Goal: Communication & Community: Ask a question

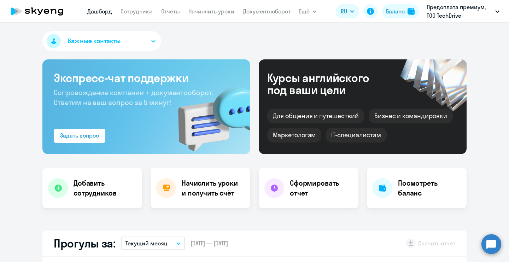
select select "30"
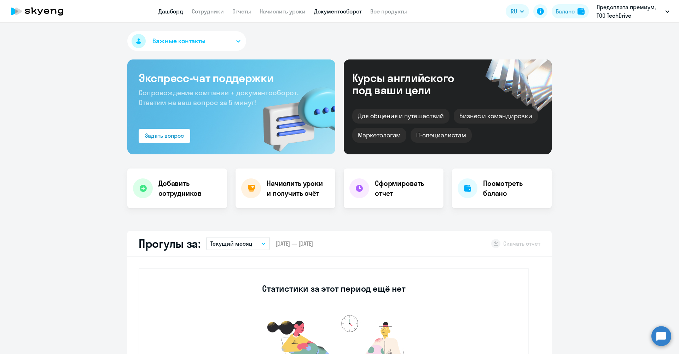
click at [328, 13] on link "Документооборот" at bounding box center [338, 11] width 48 height 7
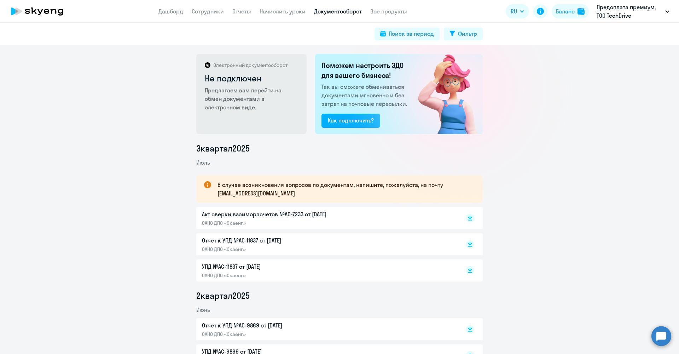
scroll to position [24, 0]
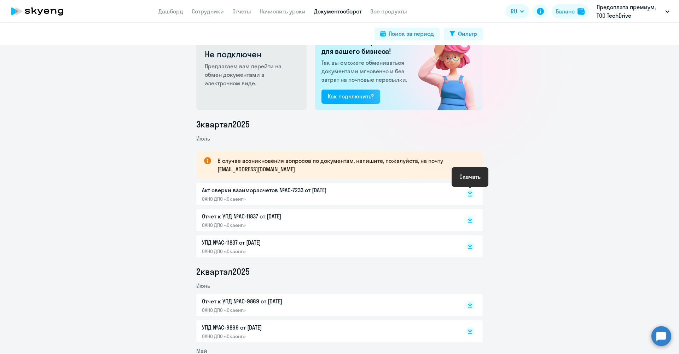
click at [470, 193] on icon at bounding box center [470, 193] width 4 height 4
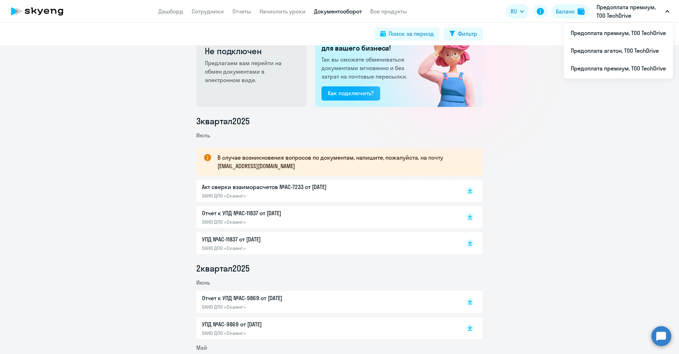
scroll to position [25, 0]
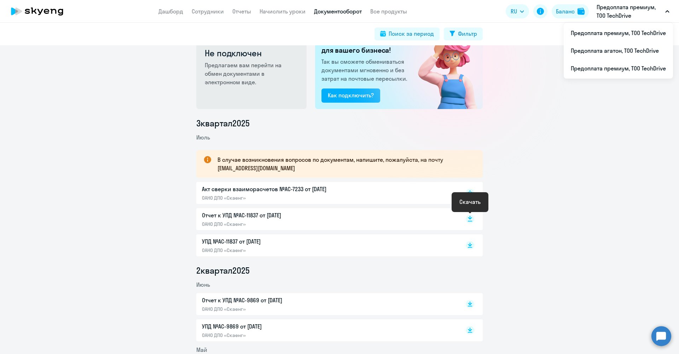
click at [468, 217] on icon at bounding box center [470, 218] width 4 height 4
click at [470, 248] on rect at bounding box center [470, 245] width 8 height 8
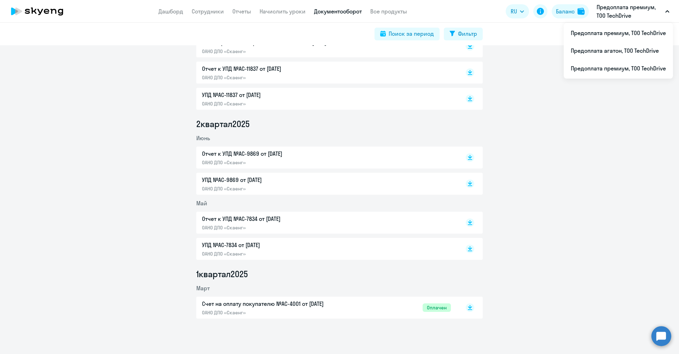
scroll to position [171, 0]
click at [471, 262] on rect at bounding box center [470, 307] width 8 height 8
click at [509, 166] on div "3 квартал 2025 Июль В случае возникновения вопросов по документам, напишите, по…" at bounding box center [339, 144] width 679 height 347
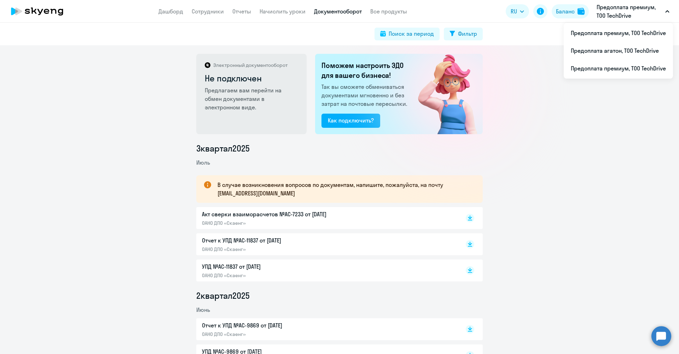
scroll to position [0, 0]
click at [425, 39] on button "Поиск за период" at bounding box center [406, 34] width 65 height 13
select select "all"
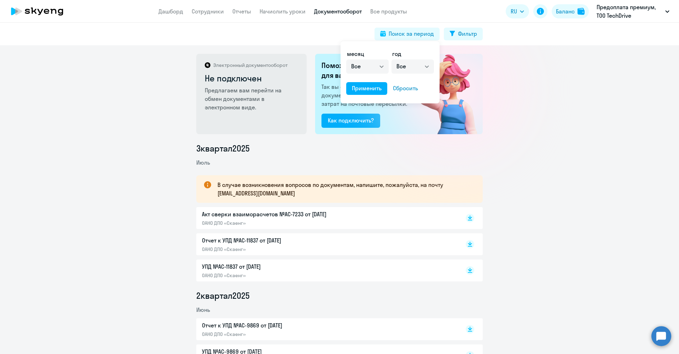
click at [426, 75] on ds-form-field "год Все 2025 2024 2023 2022 2021 2020 2019 2018 2017 2016" at bounding box center [412, 64] width 42 height 30
select select "2024"
click at [375, 88] on div "Применить" at bounding box center [367, 88] width 30 height 8
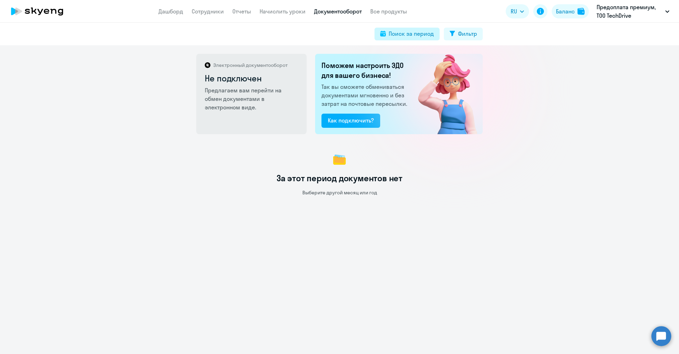
click at [422, 36] on div "Поиск за период" at bounding box center [411, 33] width 45 height 8
select select "all"
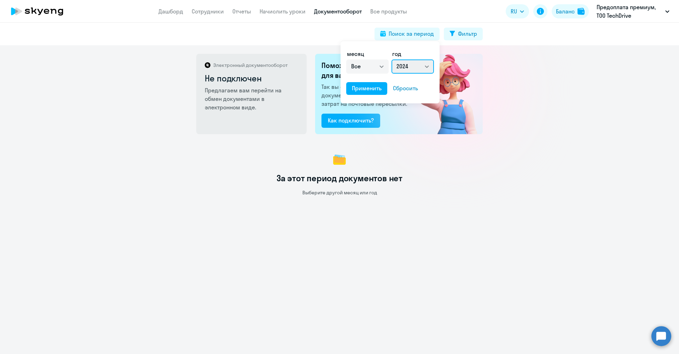
select select "2023"
click at [371, 85] on div "Применить" at bounding box center [367, 88] width 30 height 8
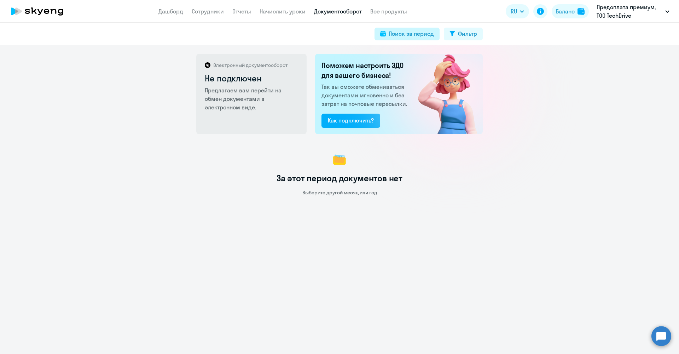
click at [409, 36] on div "Поиск за период" at bounding box center [411, 33] width 45 height 8
select select "all"
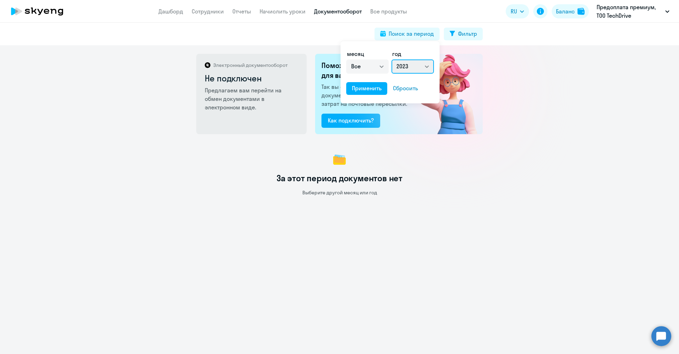
select select "all"
click at [366, 89] on div "Применить" at bounding box center [367, 88] width 30 height 8
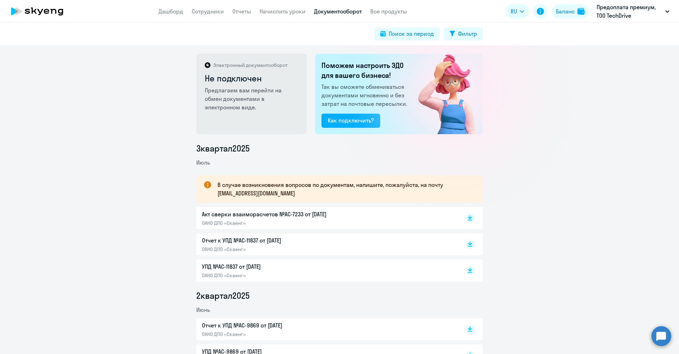
click at [208, 66] on icon at bounding box center [208, 65] width 6 height 6
click at [258, 74] on h2 "Не подключен" at bounding box center [252, 77] width 94 height 11
drag, startPoint x: 250, startPoint y: 67, endPoint x: 276, endPoint y: 97, distance: 39.6
click at [276, 97] on div "Электронный документооборот Не подключен Предлагаем вам перейти на обмен докуме…" at bounding box center [251, 94] width 110 height 80
click at [276, 97] on p "Предлагаем вам перейти на обмен документами в электронном виде." at bounding box center [252, 98] width 94 height 25
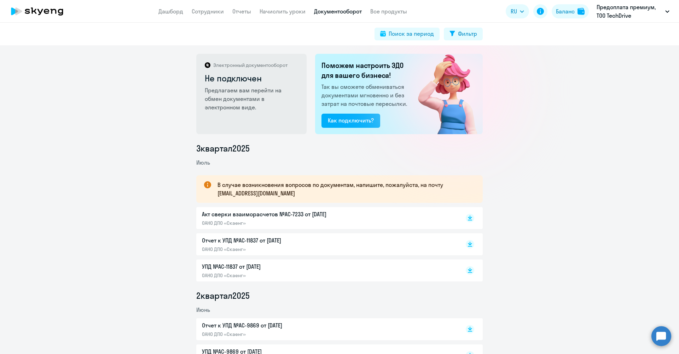
click at [173, 15] on app-menu-item-link "Дашборд" at bounding box center [170, 11] width 25 height 9
click at [173, 14] on link "Дашборд" at bounding box center [170, 11] width 25 height 7
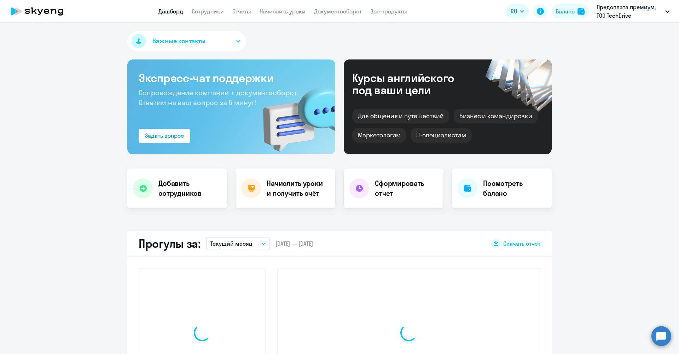
select select "30"
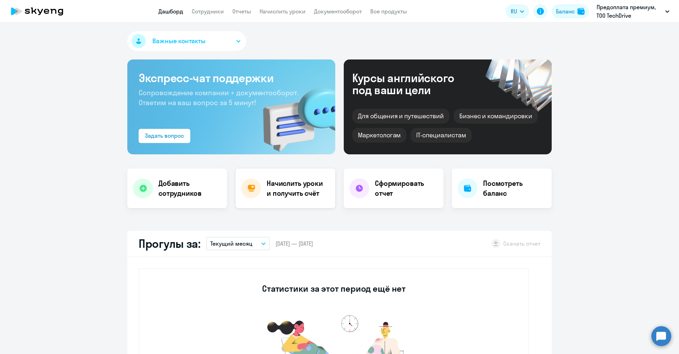
click at [278, 199] on div "Начислить уроки и получить счёт" at bounding box center [285, 188] width 100 height 40
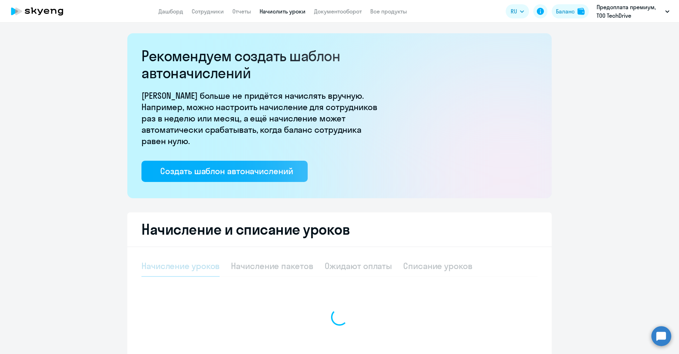
select select "10"
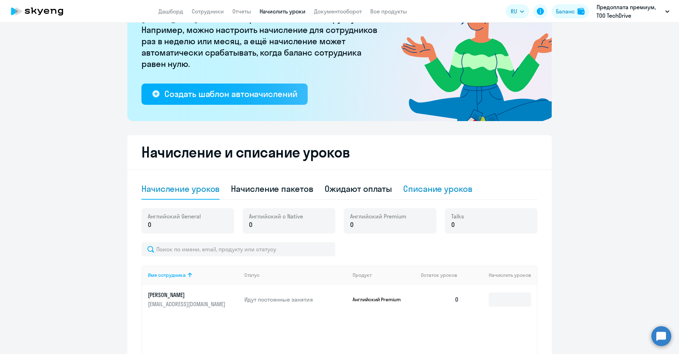
scroll to position [78, 0]
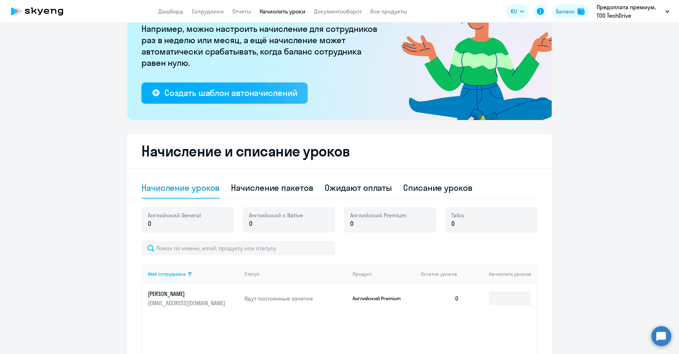
click at [392, 225] on p "0" at bounding box center [378, 223] width 56 height 9
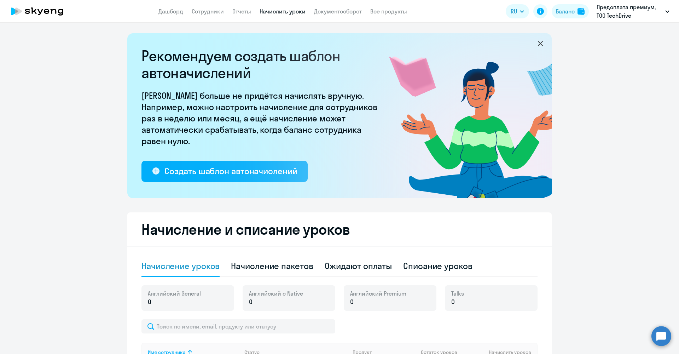
scroll to position [0, 0]
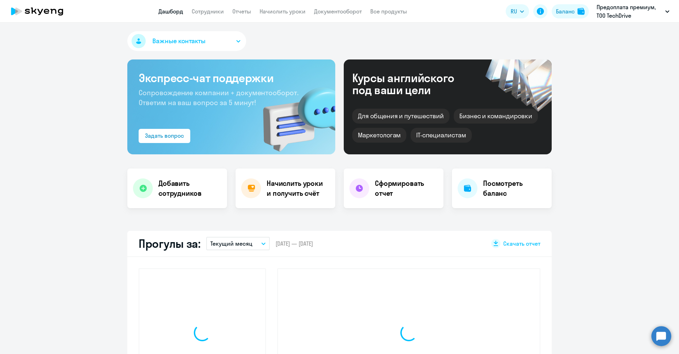
select select "30"
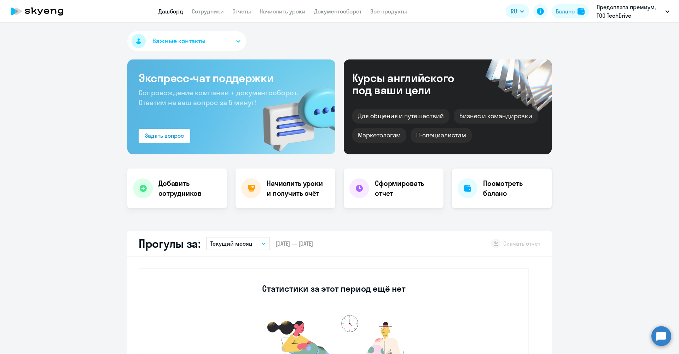
click at [476, 185] on div at bounding box center [467, 188] width 20 height 20
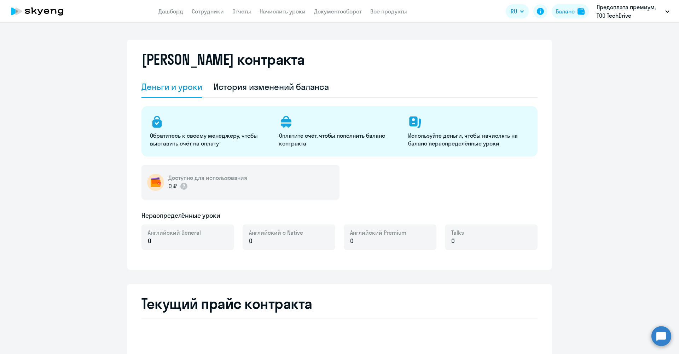
select select "english_adult_not_native_speaker"
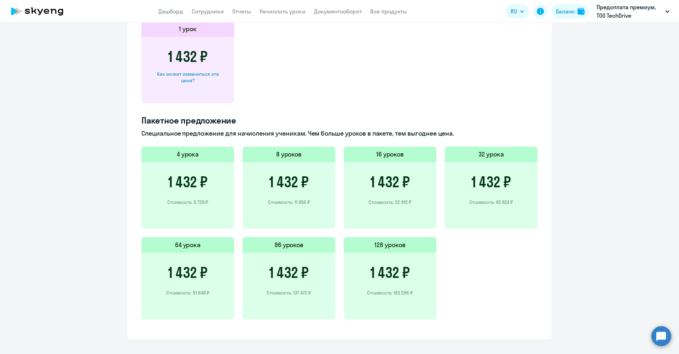
scroll to position [401, 0]
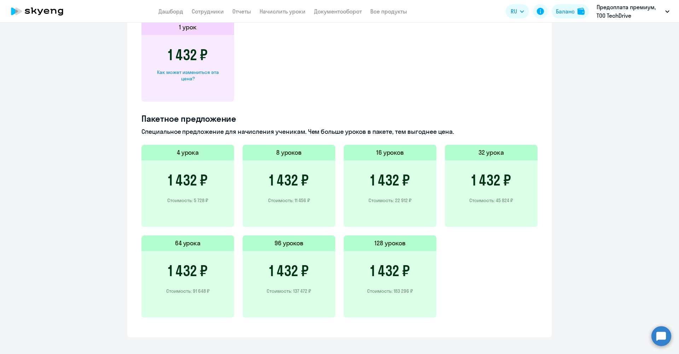
click at [211, 253] on div "1 432 ₽ Стоимость: 91 648 ₽" at bounding box center [187, 284] width 93 height 66
click at [288, 257] on div "1 432 ₽ Стоимость: 137 472 ₽" at bounding box center [289, 284] width 93 height 66
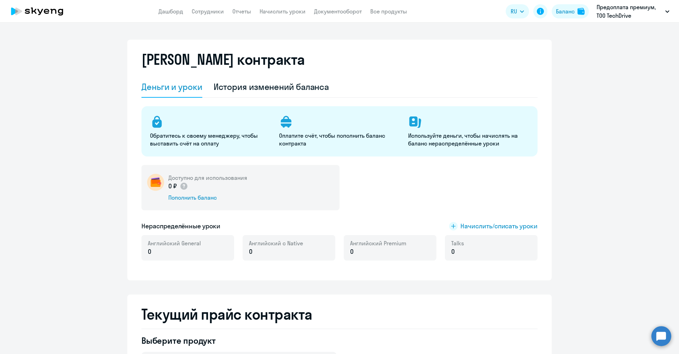
scroll to position [0, 0]
click at [211, 197] on div "Пополнить баланс" at bounding box center [207, 197] width 79 height 8
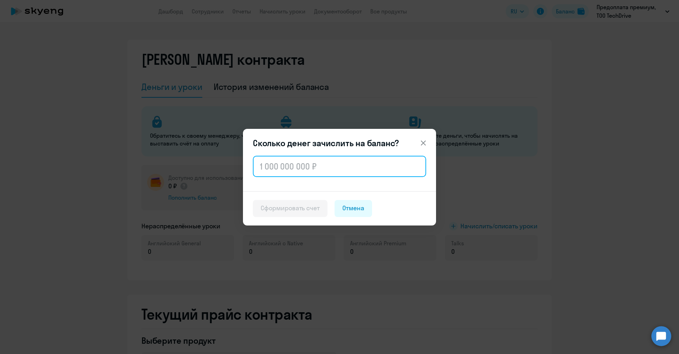
click at [327, 170] on input "text" at bounding box center [339, 166] width 173 height 21
type input "100 000"
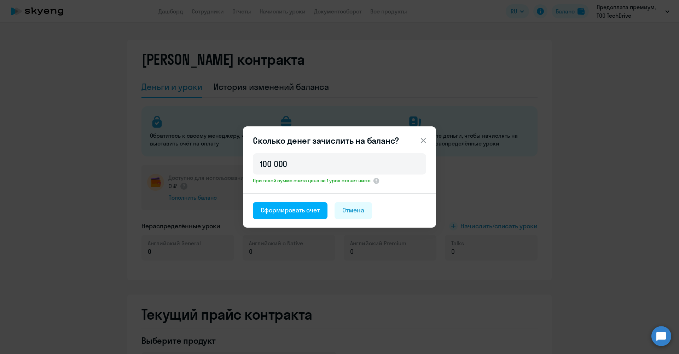
click at [425, 139] on icon at bounding box center [423, 140] width 8 height 8
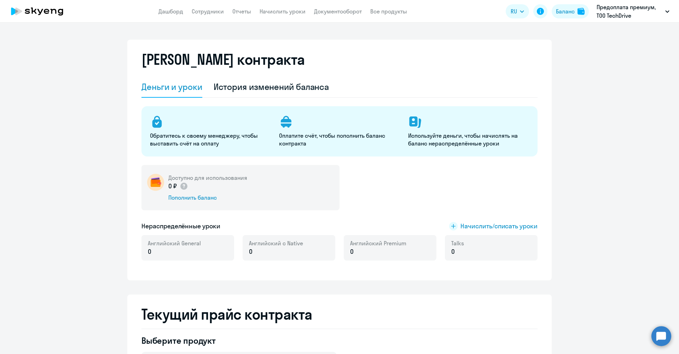
click at [262, 179] on div "Доступно для использования 0 ₽ Пополнить баланс" at bounding box center [240, 187] width 198 height 45
click at [152, 180] on img at bounding box center [155, 182] width 17 height 17
click at [173, 182] on p "0 ₽" at bounding box center [178, 185] width 20 height 9
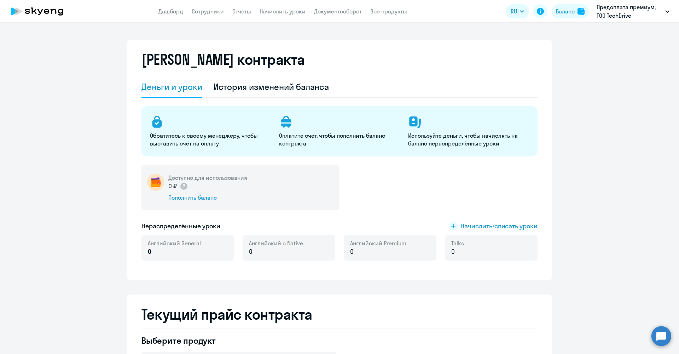
click at [173, 182] on p "0 ₽" at bounding box center [178, 185] width 20 height 9
click at [175, 10] on link "Дашборд" at bounding box center [170, 11] width 25 height 7
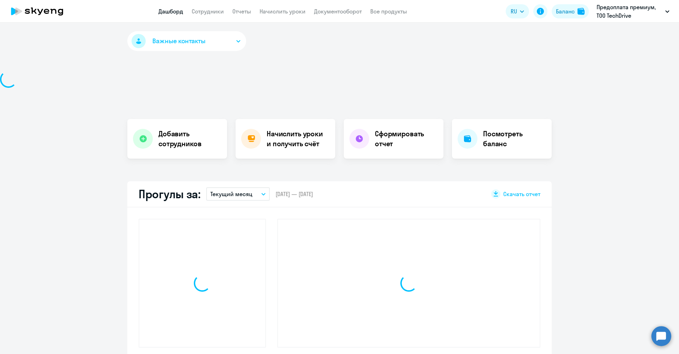
select select "30"
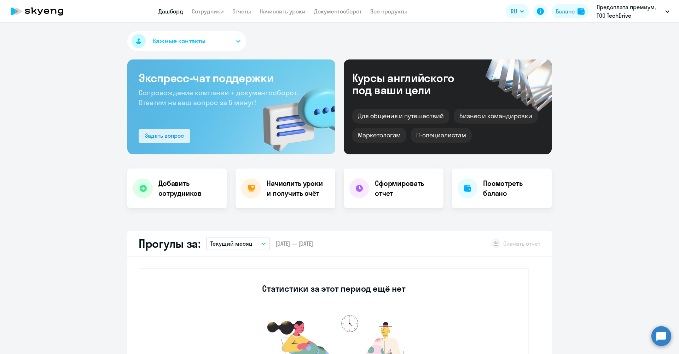
click at [168, 136] on div "Задать вопрос" at bounding box center [164, 135] width 39 height 8
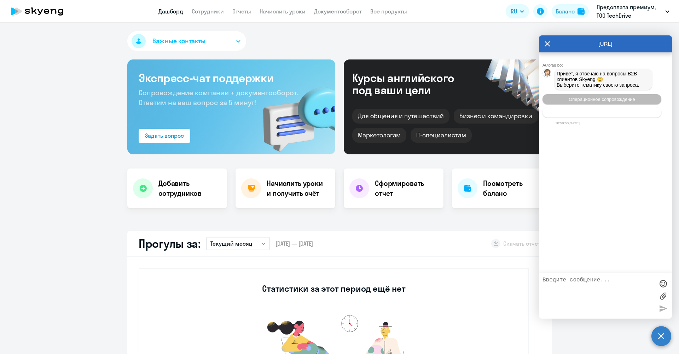
click at [509, 115] on span "Тематики документооборот" at bounding box center [601, 112] width 59 height 5
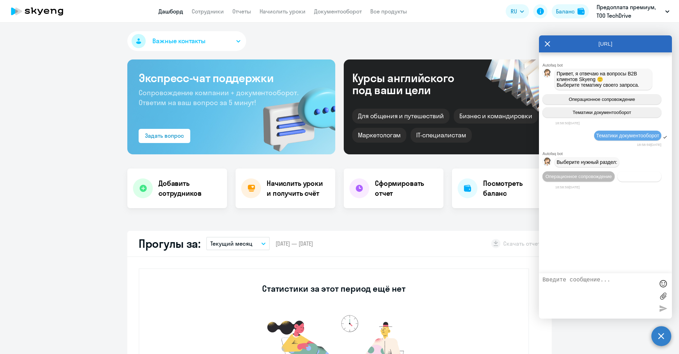
click at [509, 179] on span "Документооборот" at bounding box center [639, 176] width 38 height 5
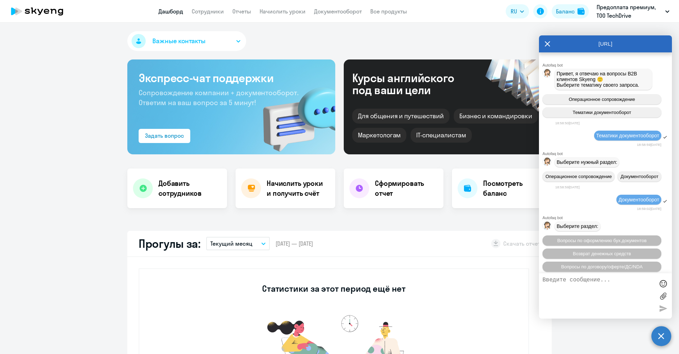
scroll to position [54, 0]
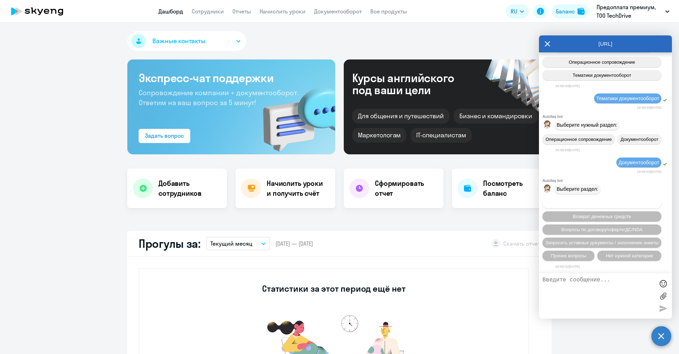
click at [509, 201] on span "Вопросы по оформлению бух.документов" at bounding box center [601, 202] width 89 height 5
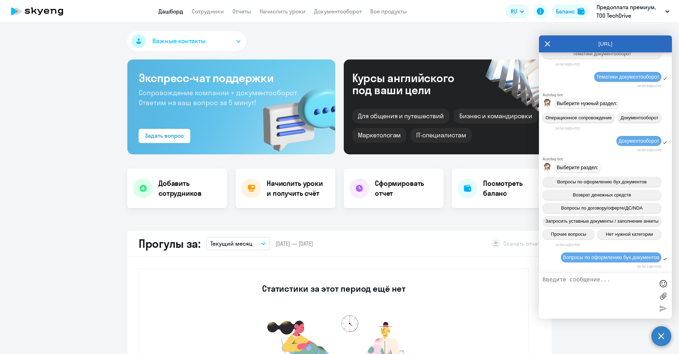
scroll to position [136, 0]
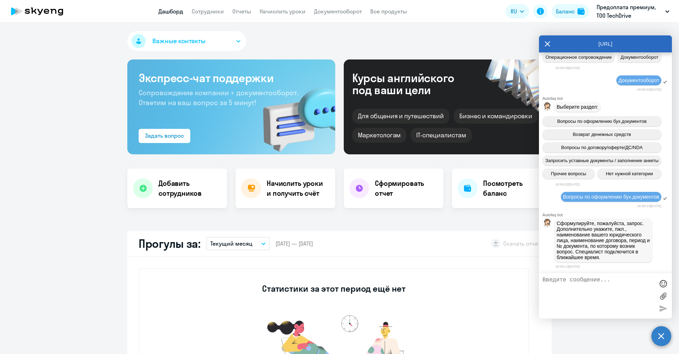
click at [509, 262] on textarea at bounding box center [598, 295] width 112 height 38
type textarea "В кабинете доступны для загрузки отчетные документы за 2025 без подписи и печат…"
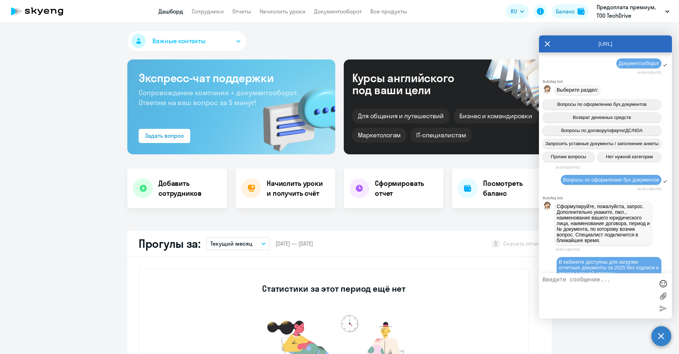
scroll to position [169, 0]
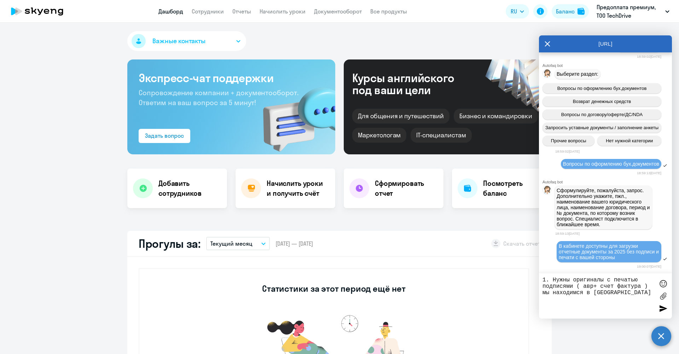
type textarea "1. Нужны оригиналы с печатью подписями ( авр+ счет фактура ) мы находимся в Алм…"
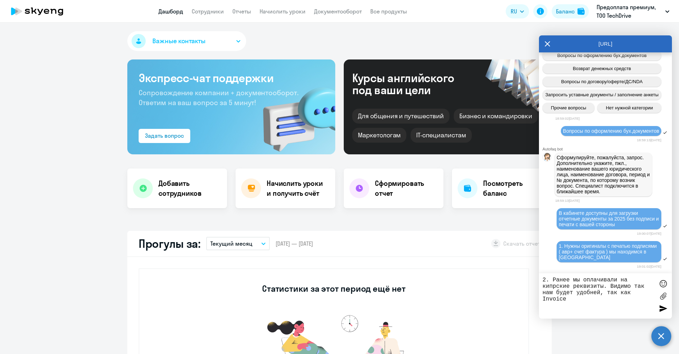
click at [509, 262] on textarea "2. Ранее мы оплачивали на кипрские реквизиты. Видимо так нам будет удобней, так…" at bounding box center [598, 295] width 112 height 38
click at [509, 262] on textarea "2. Ранее мы оплачивали на кипрские реквизиты. Видимо так нам будет удобней ( та…" at bounding box center [598, 295] width 112 height 38
type textarea "2. Ранее мы оплачивали на кипрские реквизиты. Видимо так нам будет удобней дале…"
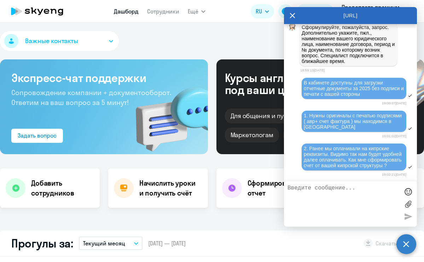
scroll to position [304, 0]
click at [314, 186] on textarea at bounding box center [343, 204] width 112 height 38
type textarea "Е"
type textarea "TOO TechDrive"
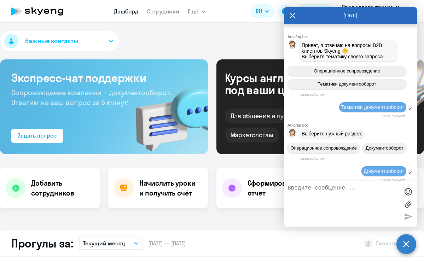
scroll to position [0, 0]
click at [244, 45] on div "Важные контакты" at bounding box center [212, 42] width 424 height 23
click at [291, 17] on icon at bounding box center [292, 15] width 5 height 5
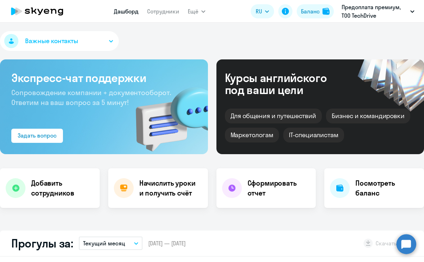
click at [111, 43] on button "Важные контакты" at bounding box center [59, 41] width 119 height 20
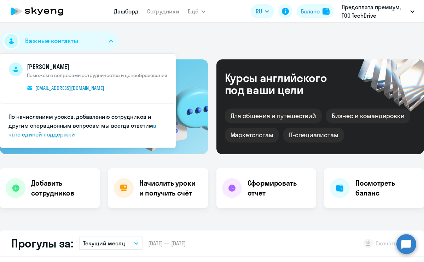
click at [180, 37] on div "Важные контакты Роман Григорьев Поможем с вопросами сотрудничества и ценообразо…" at bounding box center [212, 42] width 424 height 23
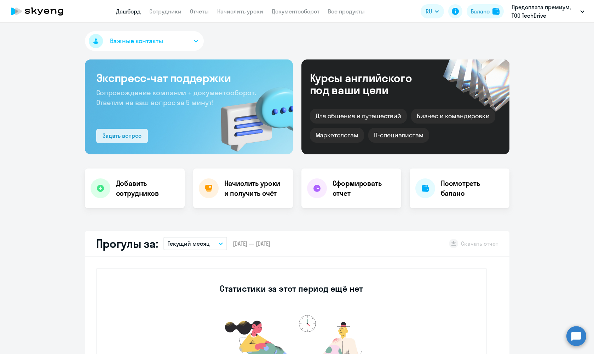
click at [138, 135] on div "Задать вопрос" at bounding box center [122, 135] width 39 height 8
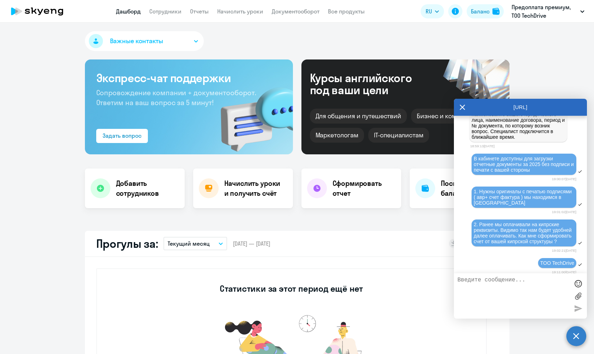
scroll to position [301, 0]
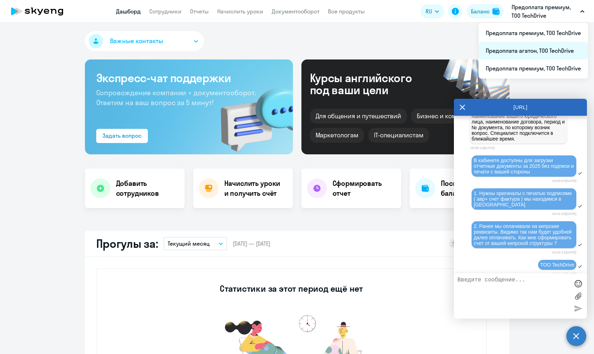
click at [509, 52] on li "Предоплата агатон, ТОО TechDrive" at bounding box center [532, 51] width 109 height 18
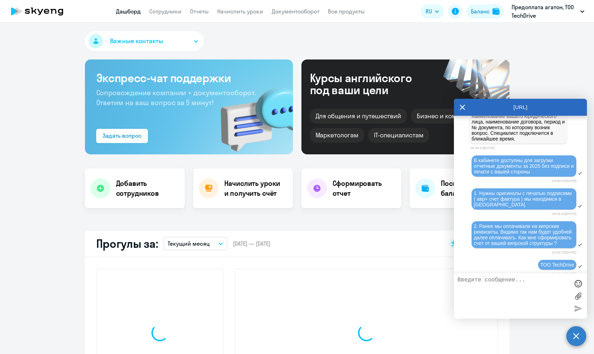
select select "30"
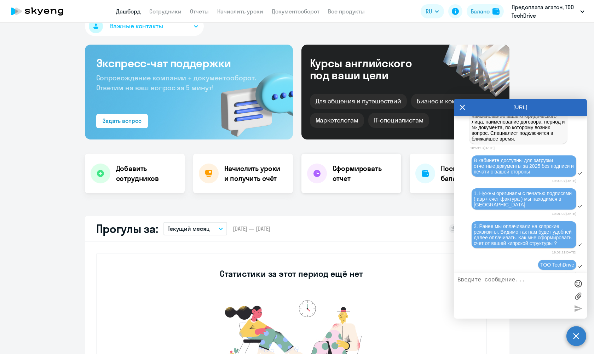
scroll to position [23, 0]
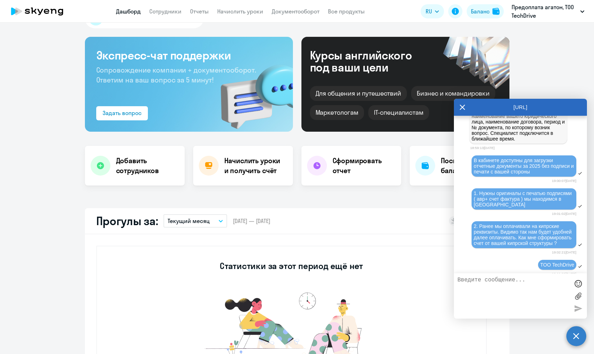
click at [368, 216] on div "Прогулы за: Текущий месяц – 01.10.2025 — 31.10.2025 Скачать отчет" at bounding box center [297, 221] width 424 height 26
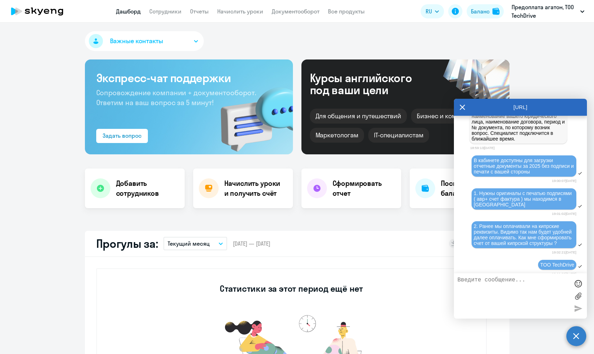
scroll to position [0, 0]
click at [241, 179] on h4 "Начислить уроки и получить счёт" at bounding box center [255, 188] width 62 height 20
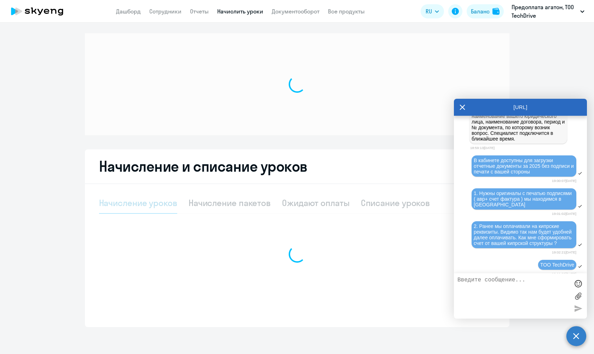
select select "10"
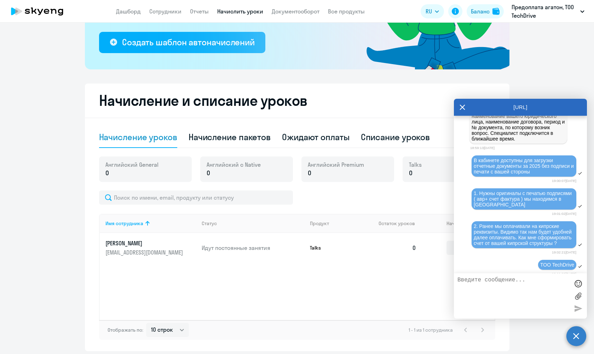
scroll to position [128, 0]
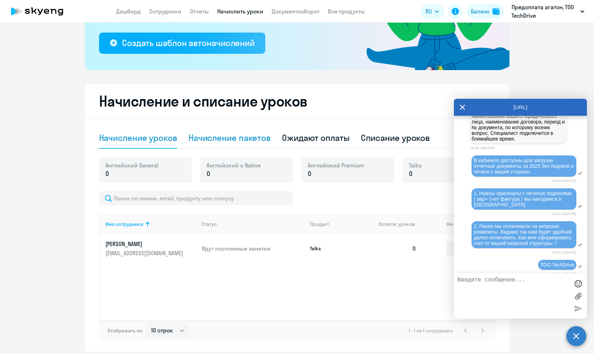
click at [251, 136] on div "Начисление пакетов" at bounding box center [229, 137] width 82 height 11
select select "10"
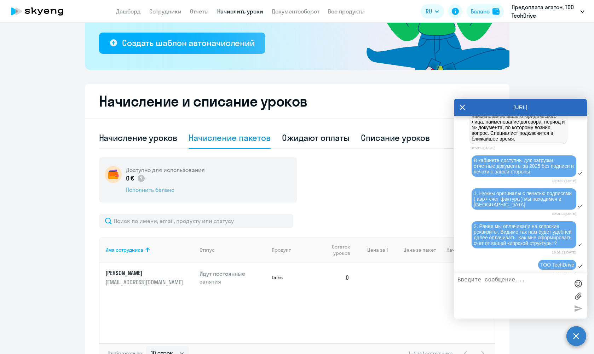
click at [152, 191] on div "Пополнить баланс" at bounding box center [165, 190] width 79 height 8
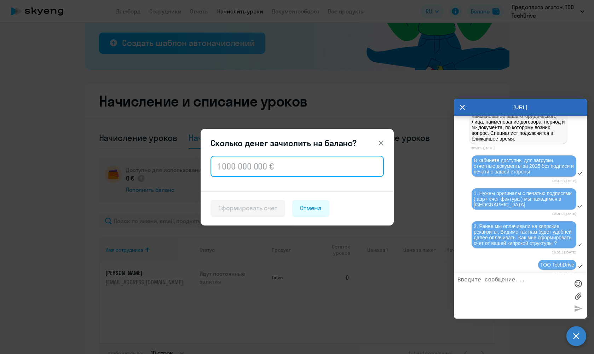
click at [237, 167] on input "text" at bounding box center [296, 166] width 173 height 21
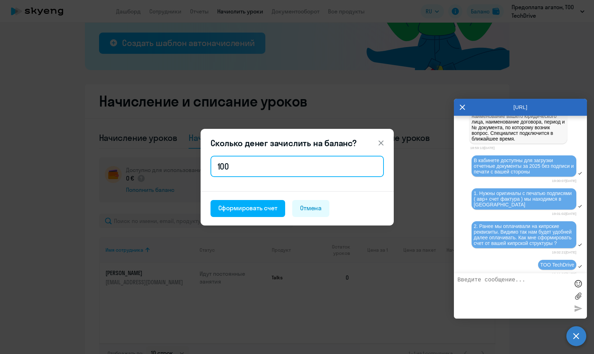
type input "1 000"
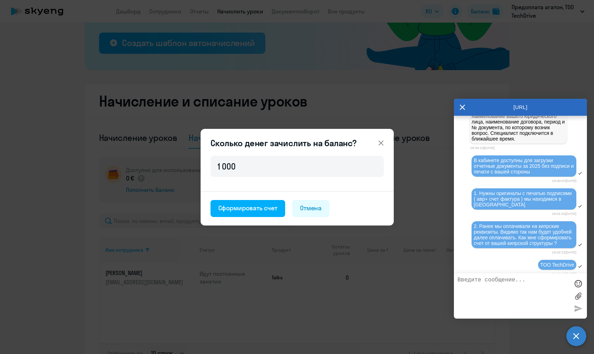
click at [305, 179] on div "1 000" at bounding box center [296, 172] width 193 height 37
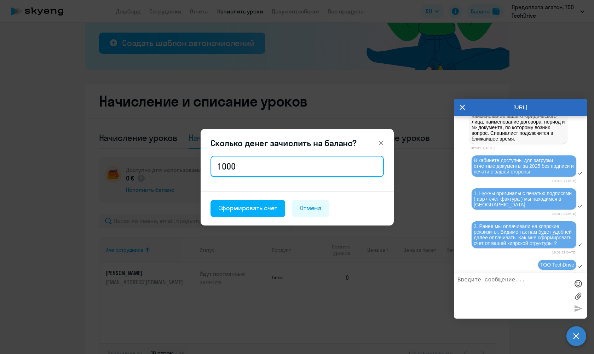
click at [299, 170] on input "1 000" at bounding box center [296, 166] width 173 height 21
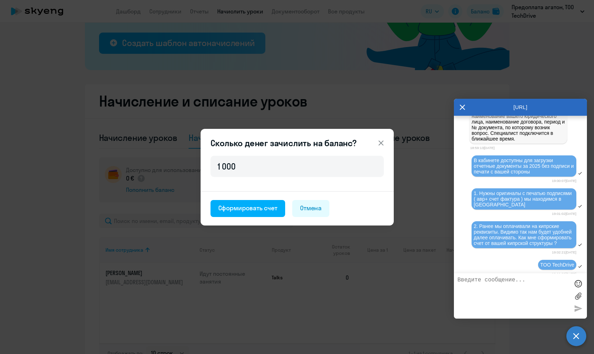
click at [282, 187] on div "1 000" at bounding box center [296, 172] width 193 height 37
click at [272, 208] on div "Сформировать счет" at bounding box center [247, 207] width 59 height 9
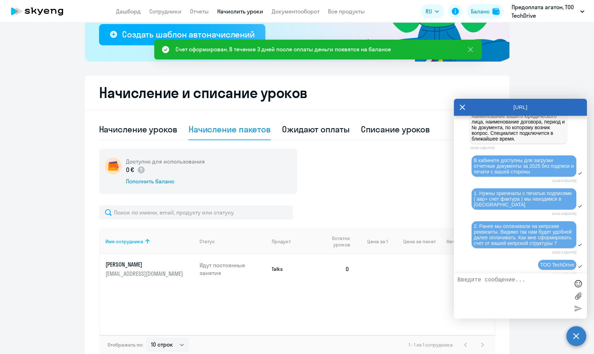
scroll to position [136, 0]
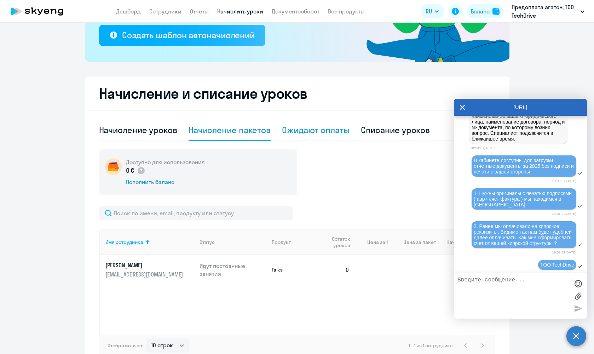
click at [332, 128] on div "Ожидают оплаты" at bounding box center [316, 129] width 68 height 11
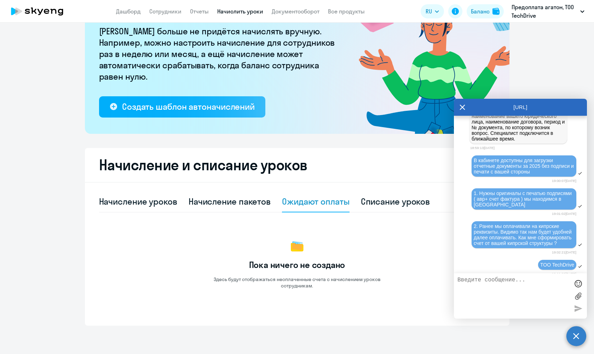
scroll to position [64, 0]
click at [374, 204] on div "Списание уроков" at bounding box center [395, 201] width 69 height 11
select select "10"
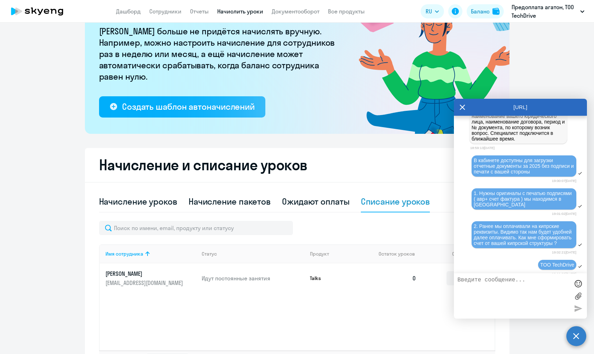
scroll to position [77, 0]
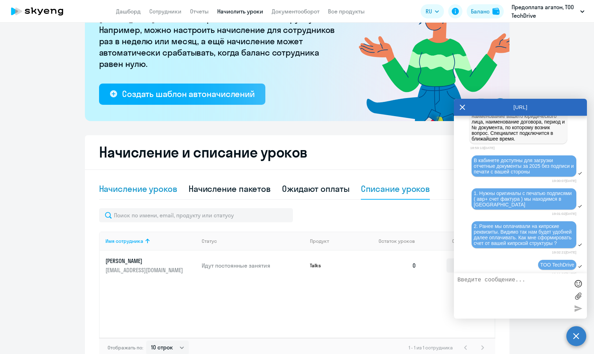
click at [130, 189] on div "Начисление уроков" at bounding box center [138, 188] width 78 height 11
select select "10"
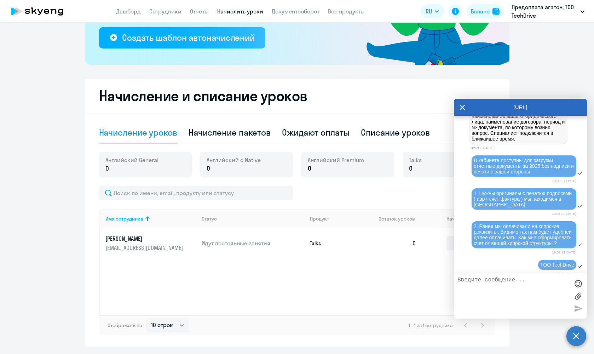
scroll to position [136, 0]
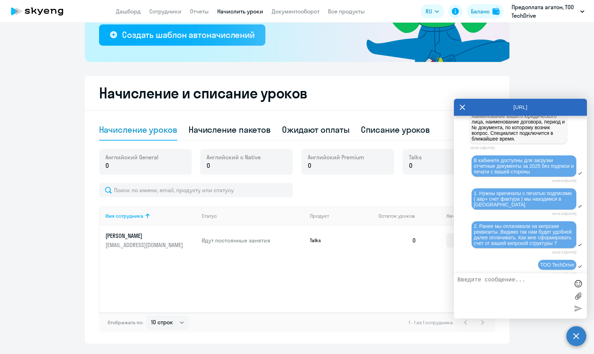
click at [228, 240] on p "Идут постоянные занятия" at bounding box center [253, 240] width 103 height 8
click at [154, 239] on link "Sergey Bondarenko bondarenkoss2019@mail.ru" at bounding box center [150, 240] width 91 height 17
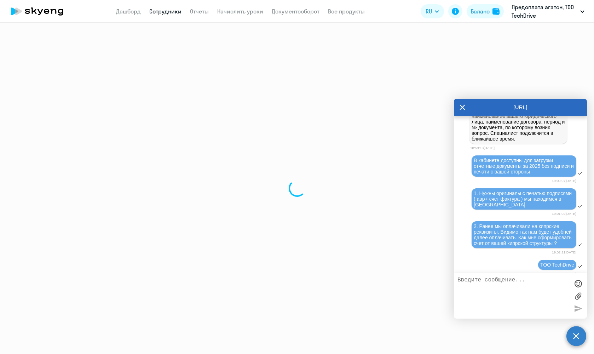
select select "english"
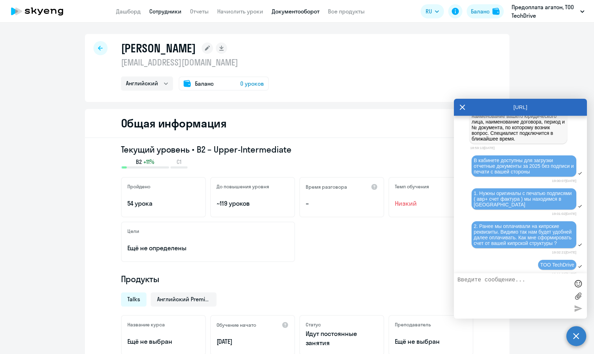
click at [300, 12] on link "Документооборот" at bounding box center [296, 11] width 48 height 7
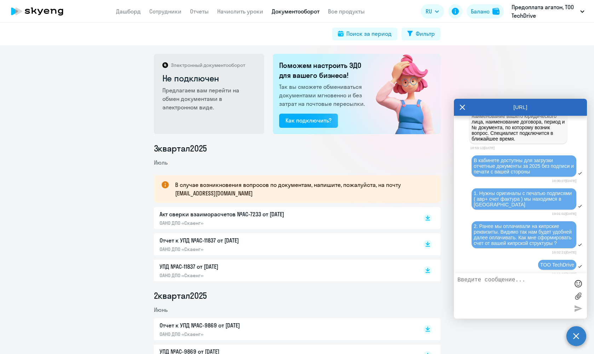
click at [197, 82] on h2 "Не подключен" at bounding box center [209, 77] width 94 height 11
click at [165, 64] on icon at bounding box center [165, 65] width 6 height 6
click at [202, 81] on h2 "Не подключен" at bounding box center [209, 77] width 94 height 11
click at [316, 123] on div "Как подключить?" at bounding box center [308, 120] width 46 height 8
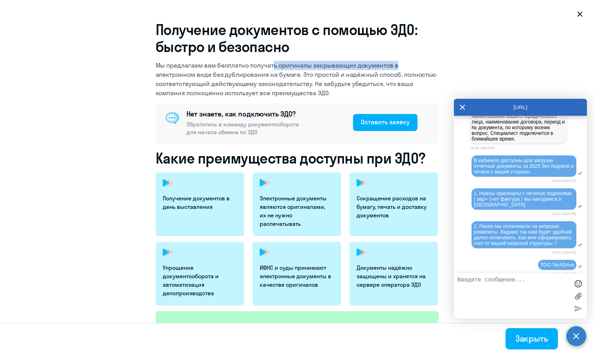
drag, startPoint x: 275, startPoint y: 66, endPoint x: 421, endPoint y: 65, distance: 145.3
click at [421, 65] on p "Мы предлагаем вам бесплатно получать оригиналы закрывающих документов в электро…" at bounding box center [297, 79] width 283 height 37
click at [278, 66] on p "Мы предлагаем вам бесплатно получать оригиналы закрывающих документов в электро…" at bounding box center [297, 79] width 283 height 37
drag, startPoint x: 219, startPoint y: 72, endPoint x: 222, endPoint y: 69, distance: 4.3
click at [223, 69] on p "Мы предлагаем вам бесплатно получать оригиналы закрывающих документов в электро…" at bounding box center [297, 79] width 283 height 37
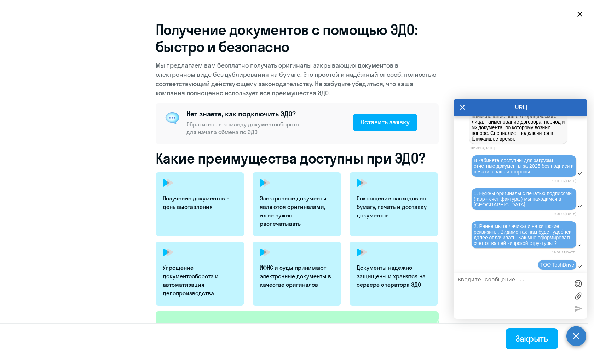
click at [222, 69] on p "Мы предлагаем вам бесплатно получать оригиналы закрывающих документов в электро…" at bounding box center [297, 79] width 283 height 37
select select "english"
select select "10"
click at [509, 262] on circle at bounding box center [576, 336] width 20 height 20
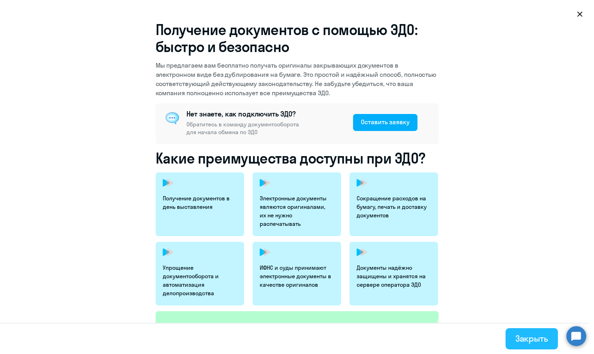
click at [509, 262] on button "Закрыть" at bounding box center [531, 338] width 52 height 21
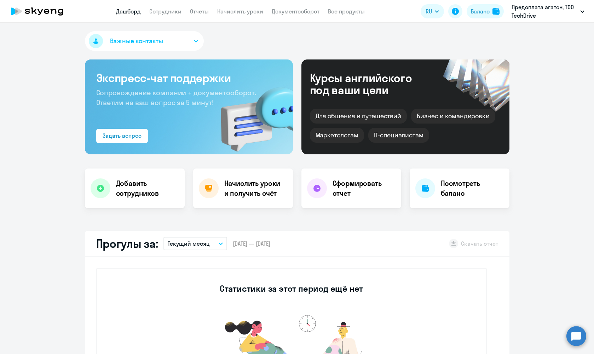
select select "30"
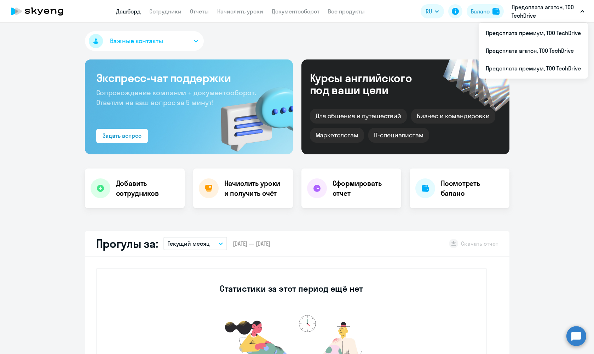
click at [189, 14] on nav "Дашборд Сотрудники Отчеты Начислить уроки Документооборот Все продукты" at bounding box center [240, 11] width 249 height 9
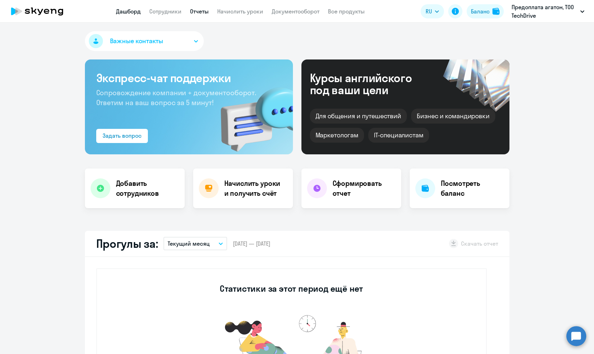
click at [202, 10] on link "Отчеты" at bounding box center [199, 11] width 19 height 7
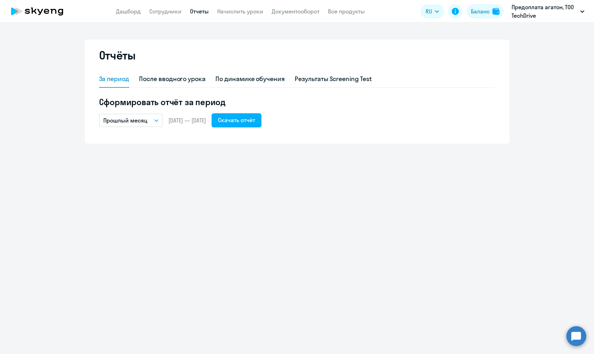
click at [285, 7] on app-header "Дашборд Сотрудники Отчеты Начислить уроки Документооборот Все продукты Дашборд …" at bounding box center [297, 11] width 594 height 23
click at [288, 9] on link "Документооборот" at bounding box center [296, 11] width 48 height 7
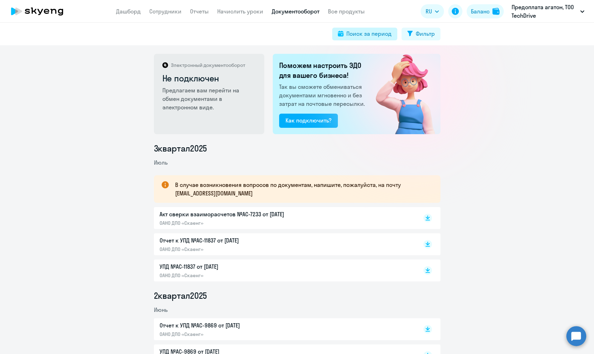
click at [386, 32] on div "Поиск за период" at bounding box center [368, 33] width 45 height 8
select select "all"
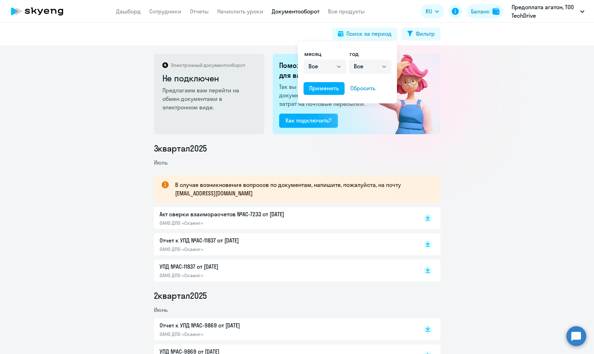
click at [226, 262] on div at bounding box center [297, 177] width 594 height 354
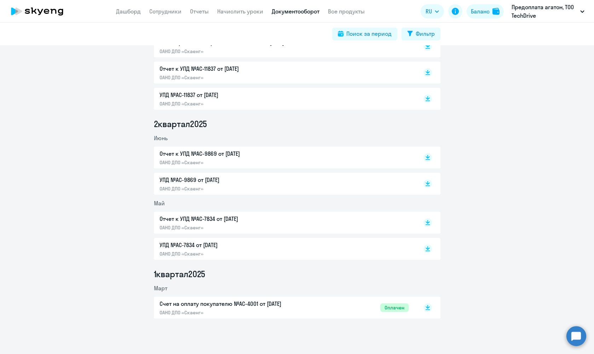
scroll to position [171, 0]
click at [189, 246] on p "УПД №AC-7834 от 01.05.2025" at bounding box center [233, 244] width 148 height 8
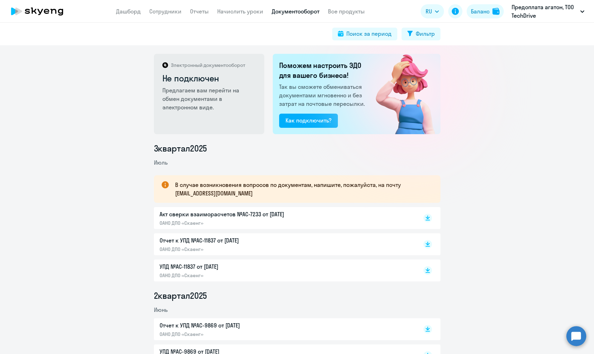
scroll to position [0, 0]
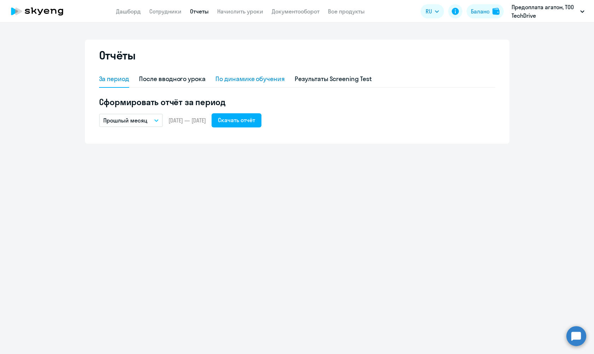
click at [269, 80] on div "По динамике обучения" at bounding box center [249, 78] width 69 height 9
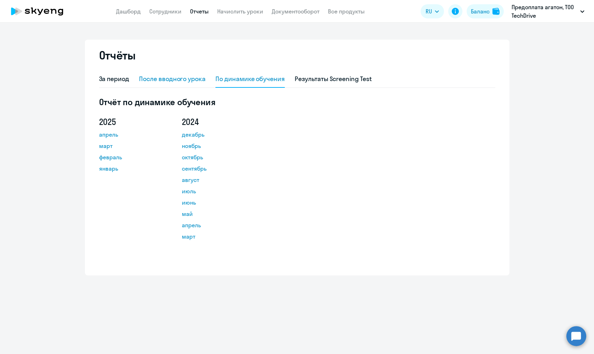
click at [194, 77] on div "После вводного урока" at bounding box center [172, 78] width 66 height 9
select select "10"
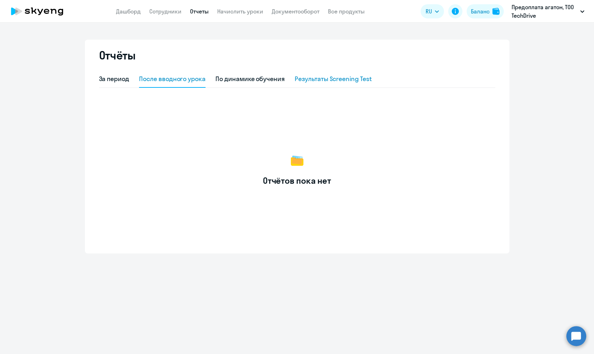
click at [317, 84] on div "Результаты Screening Test" at bounding box center [333, 79] width 77 height 17
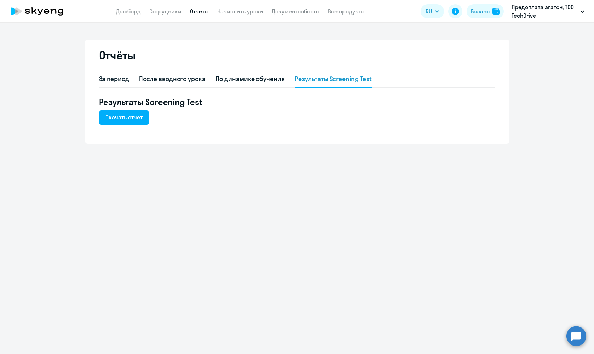
click at [293, 15] on app-menu-item-link "Документооборот" at bounding box center [296, 11] width 48 height 9
click at [292, 12] on link "Документооборот" at bounding box center [296, 11] width 48 height 7
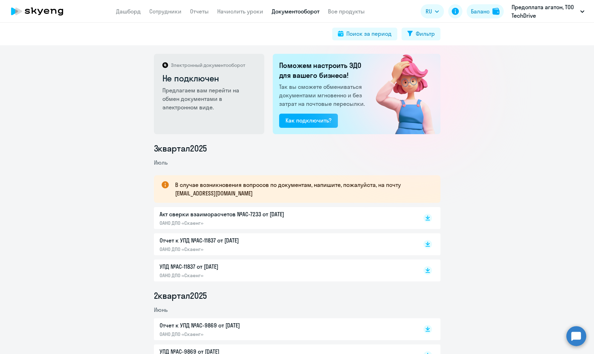
scroll to position [14, 0]
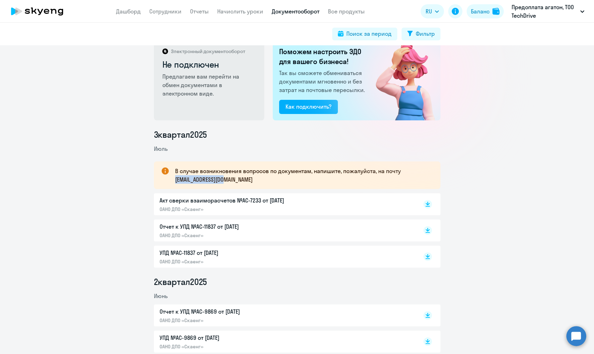
drag, startPoint x: 239, startPoint y: 182, endPoint x: 173, endPoint y: 181, distance: 65.8
click at [173, 181] on div "В случае возникновения вопросов по документам, напишите, пожалуйста, на почту d…" at bounding box center [297, 175] width 286 height 28
copy p "document@skyeng.ru"
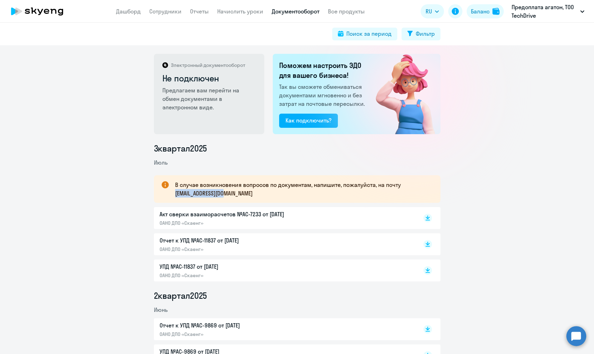
scroll to position [0, 0]
click at [127, 11] on link "Дашборд" at bounding box center [128, 11] width 25 height 7
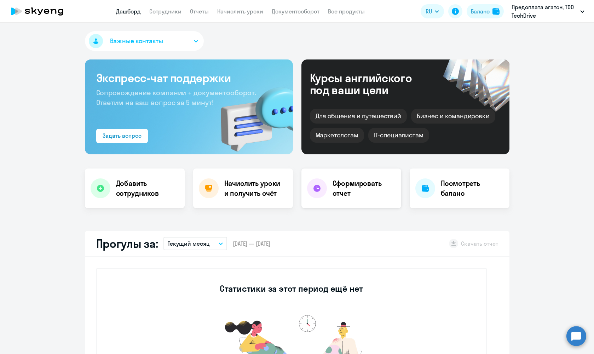
select select "30"
click at [269, 185] on h4 "Начислить уроки и получить счёт" at bounding box center [255, 188] width 62 height 20
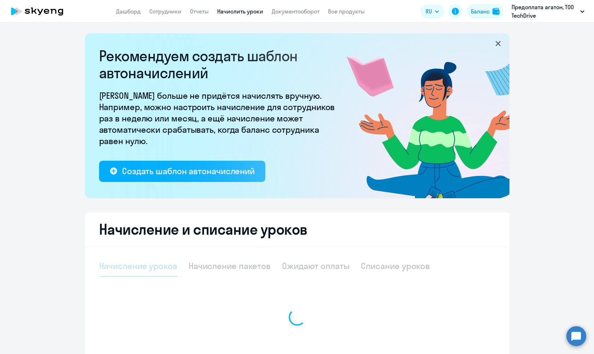
select select "10"
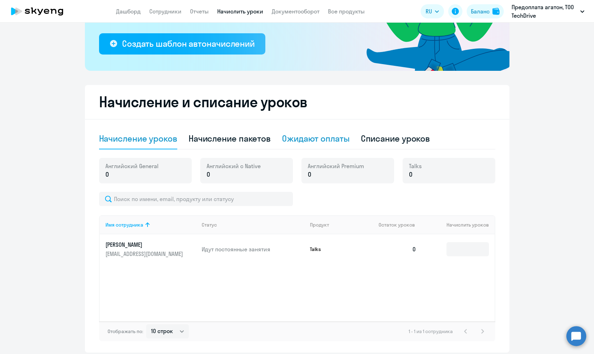
click at [320, 140] on div "Ожидают оплаты" at bounding box center [316, 138] width 68 height 11
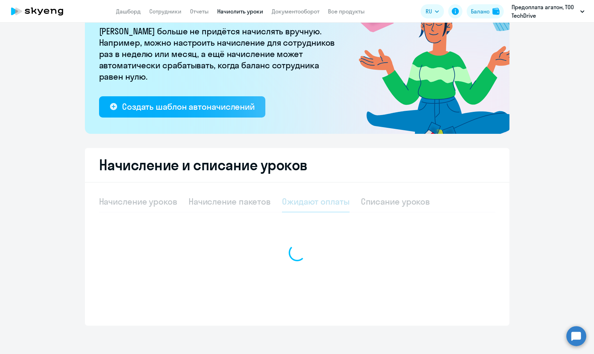
scroll to position [64, 0]
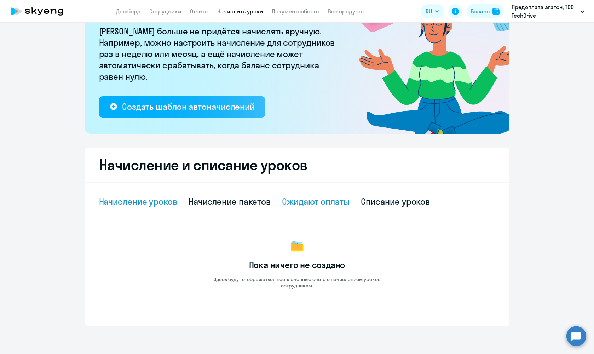
click at [122, 201] on div "Начисление уроков" at bounding box center [138, 201] width 78 height 11
select select "10"
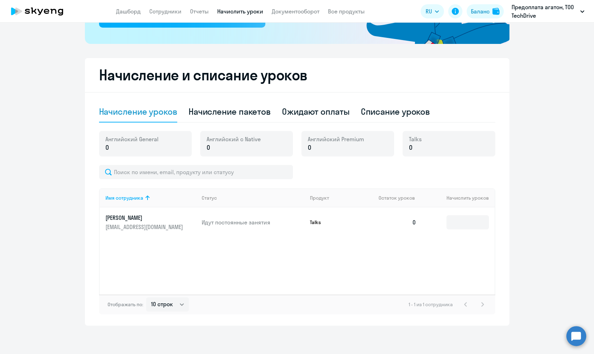
scroll to position [154, 0]
click at [138, 218] on p "[PERSON_NAME]" at bounding box center [144, 218] width 79 height 8
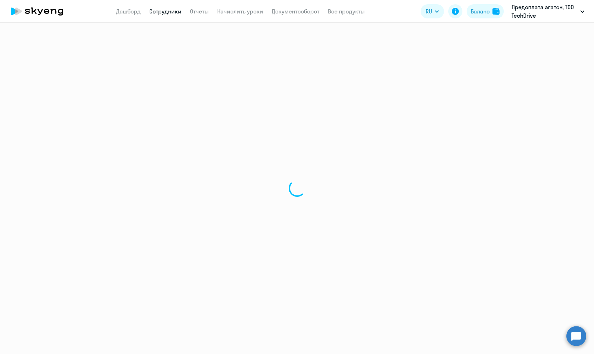
select select "english"
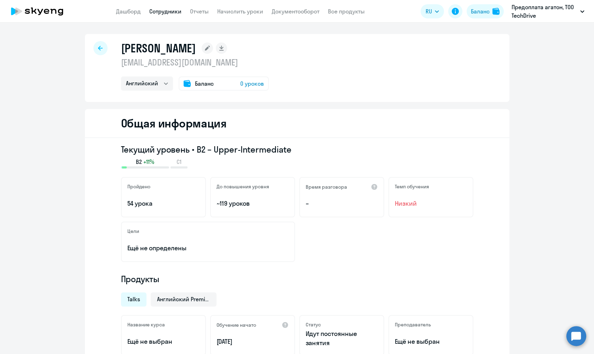
click at [509, 262] on circle at bounding box center [576, 336] width 20 height 20
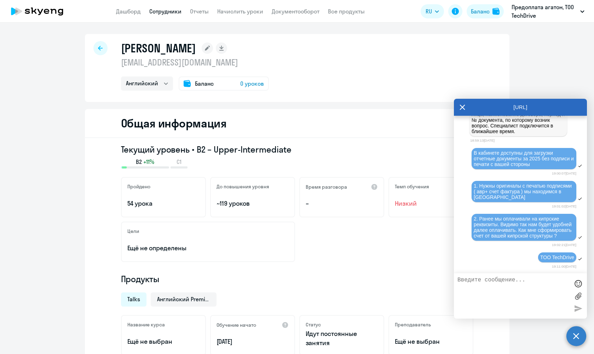
scroll to position [325, 0]
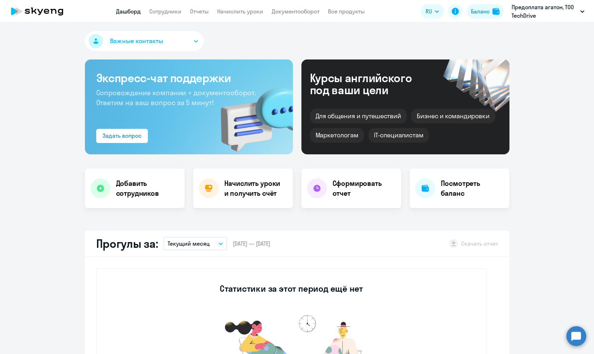
select select "30"
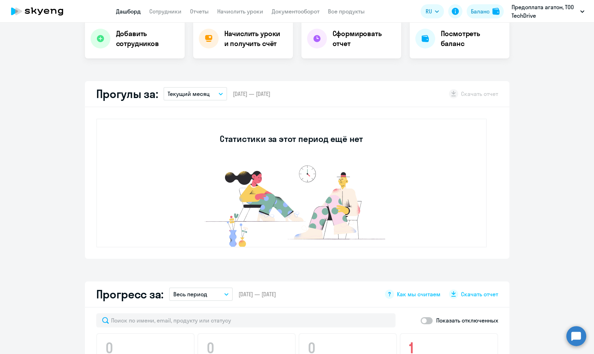
scroll to position [287, 0]
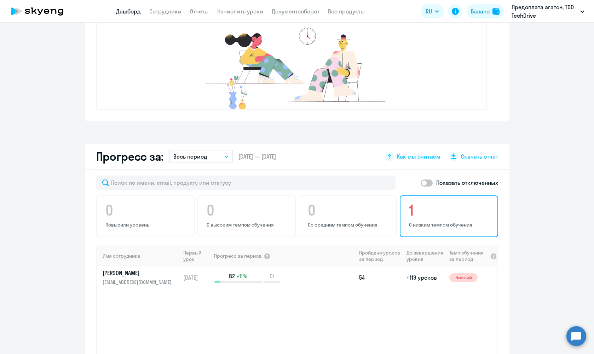
click at [452, 209] on h4 "1" at bounding box center [450, 210] width 82 height 17
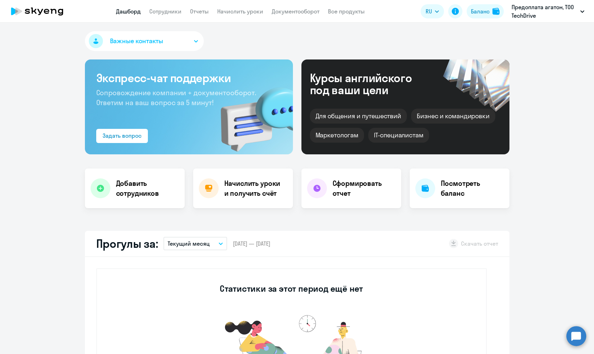
scroll to position [0, 0]
